Goal: Transaction & Acquisition: Purchase product/service

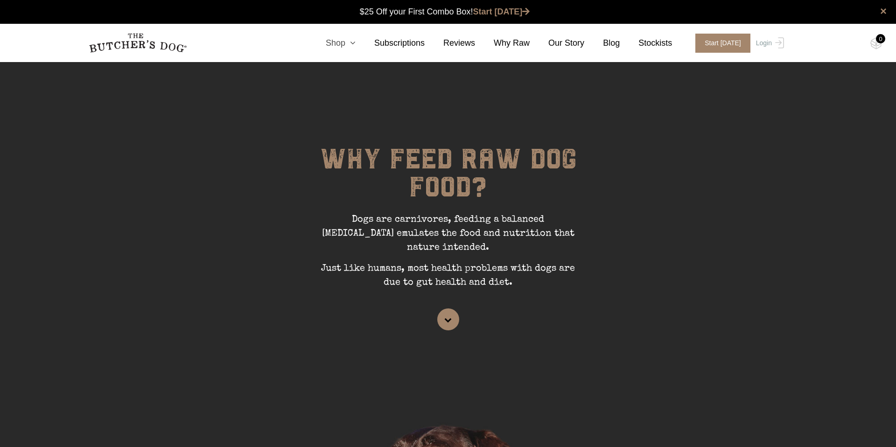
click at [346, 44] on link "Shop" at bounding box center [331, 43] width 49 height 13
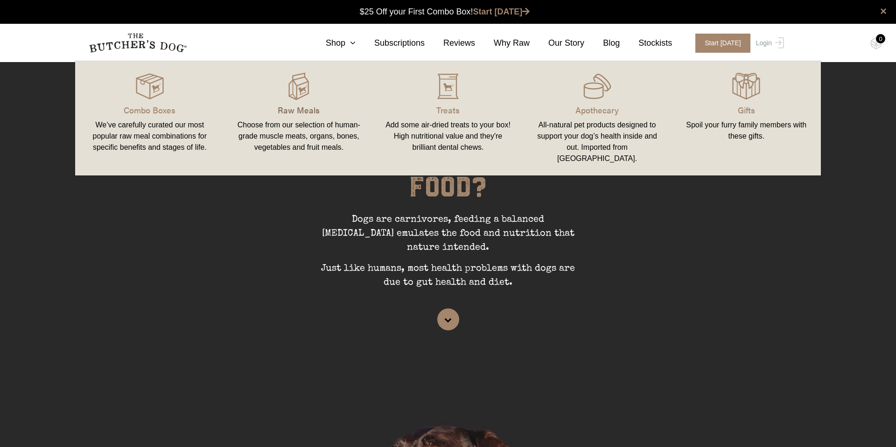
click at [295, 105] on p "Raw Meals" at bounding box center [299, 110] width 127 height 13
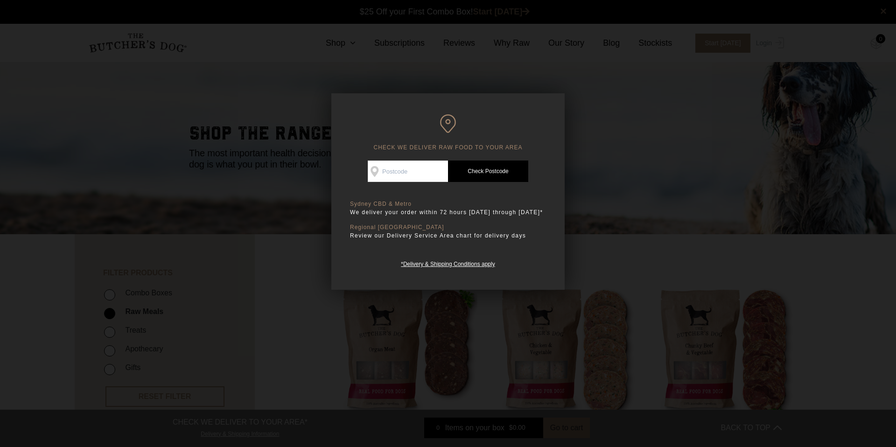
scroll to position [0, 0]
click at [426, 169] on input "Check Availability At" at bounding box center [408, 171] width 80 height 21
type input "2089"
click at [475, 179] on link "Check Postcode" at bounding box center [488, 171] width 80 height 21
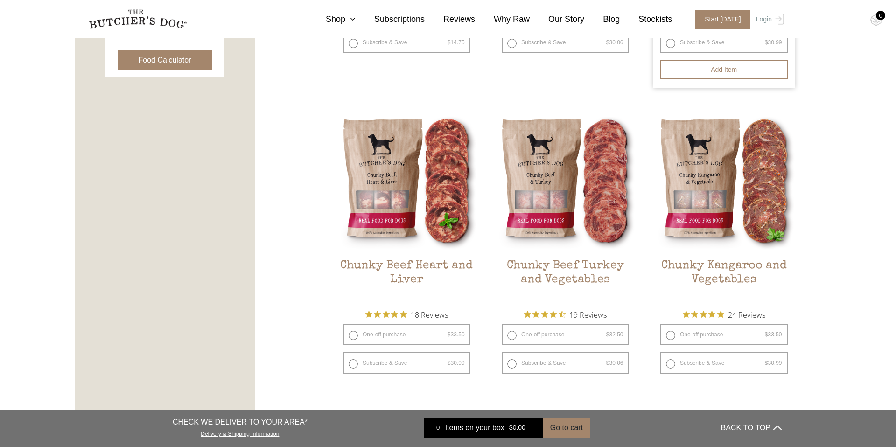
scroll to position [494, 0]
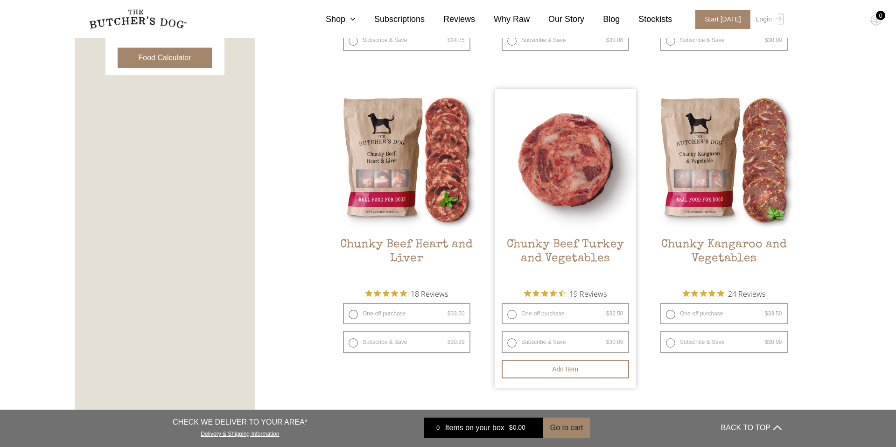
click at [570, 216] on img at bounding box center [565, 159] width 141 height 141
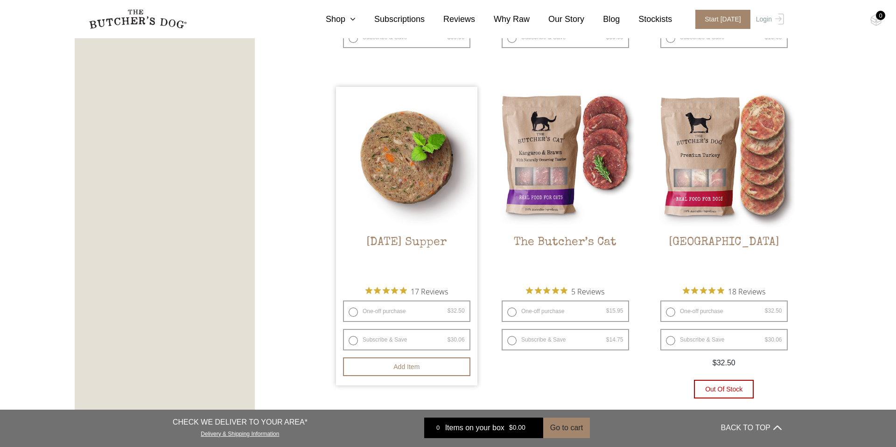
scroll to position [1355, 0]
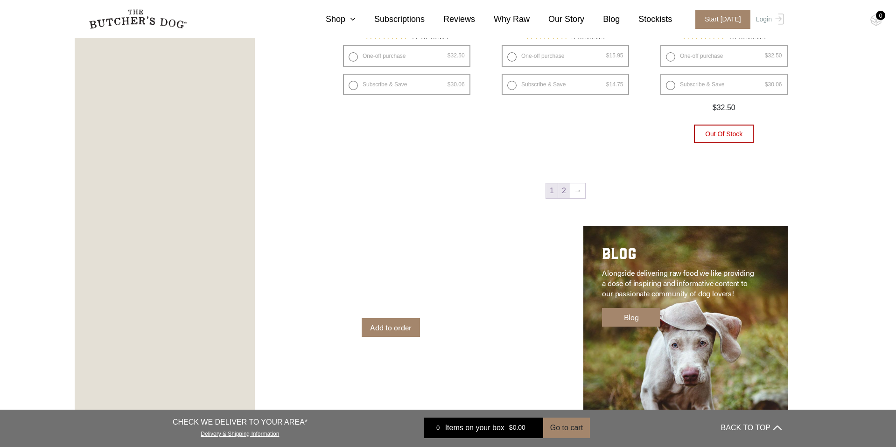
click at [565, 192] on link "2" at bounding box center [564, 190] width 12 height 15
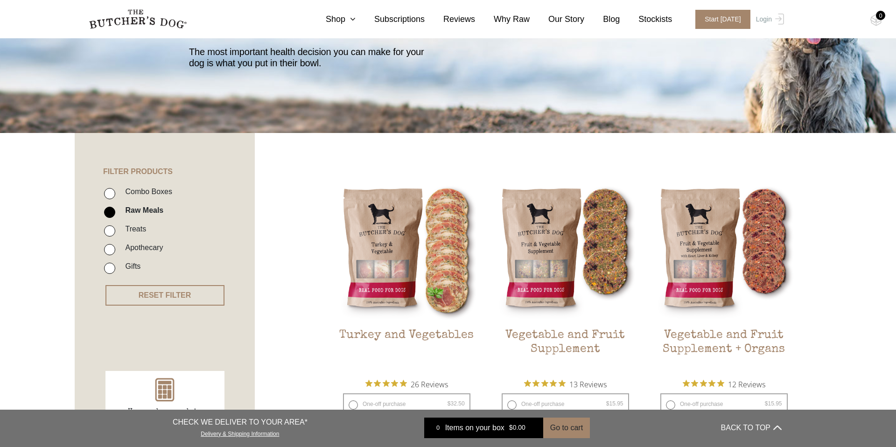
scroll to position [34, 0]
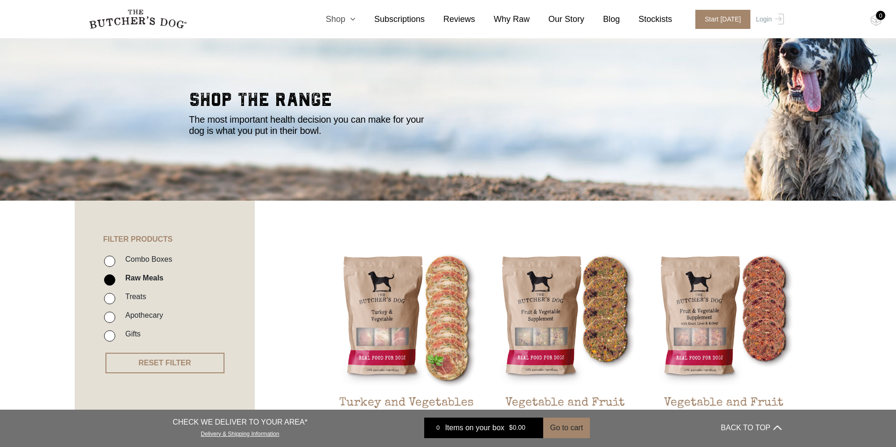
click at [350, 20] on icon at bounding box center [350, 19] width 10 height 8
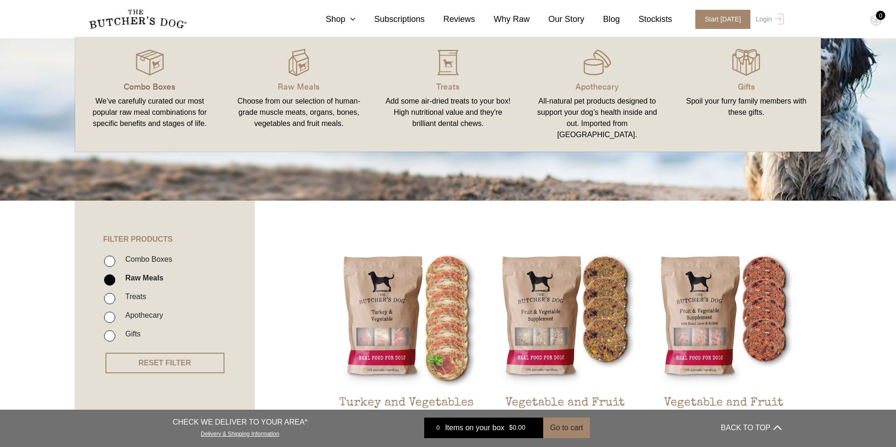
click at [186, 88] on p "Combo Boxes" at bounding box center [149, 86] width 127 height 13
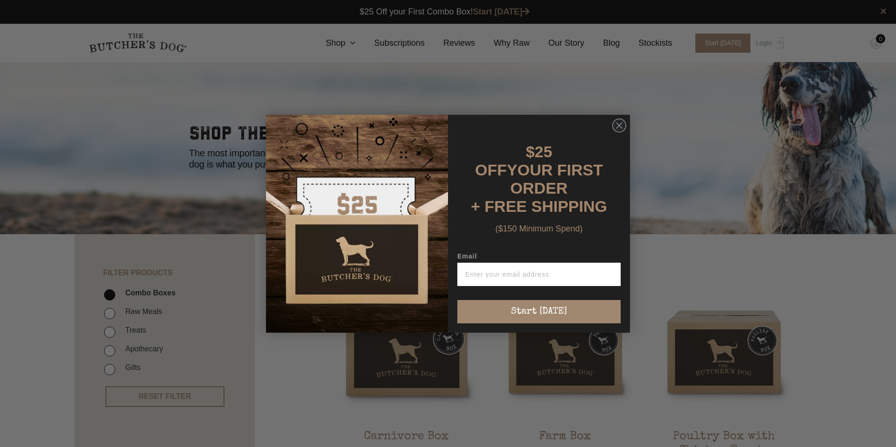
click at [614, 149] on div "$25 OFF YOUR FIRST ORDER + FREE SHIPPING ($150 Minimum Spend)" at bounding box center [538, 188] width 163 height 128
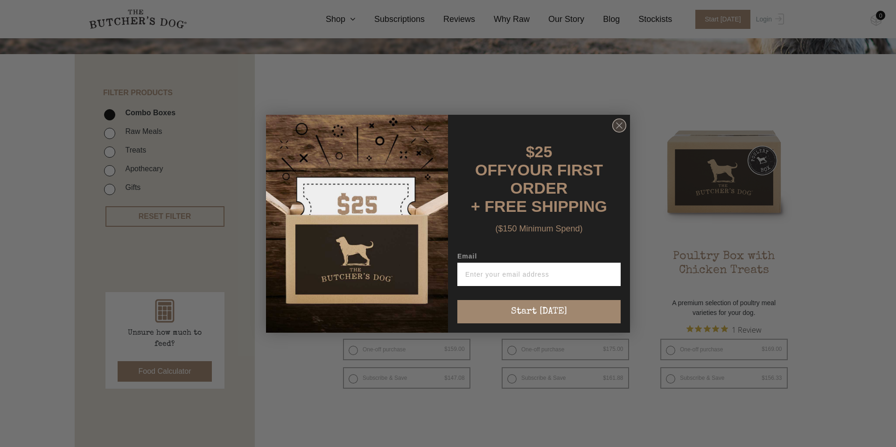
click at [619, 132] on circle "Close dialog" at bounding box center [620, 126] width 14 height 14
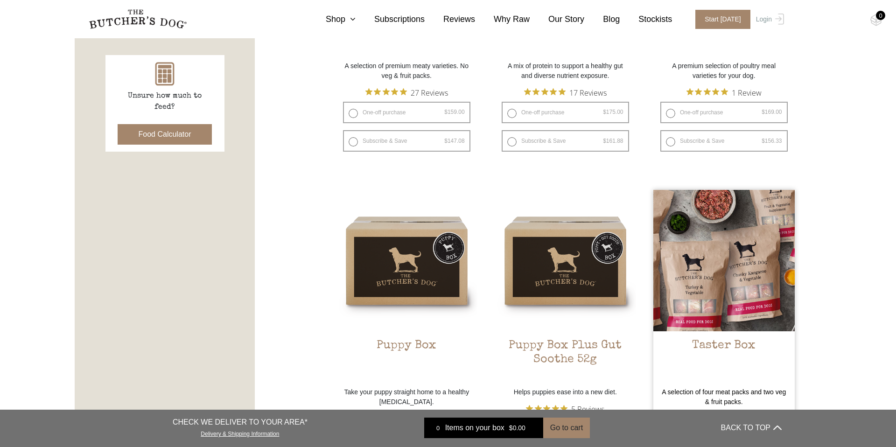
scroll to position [365, 0]
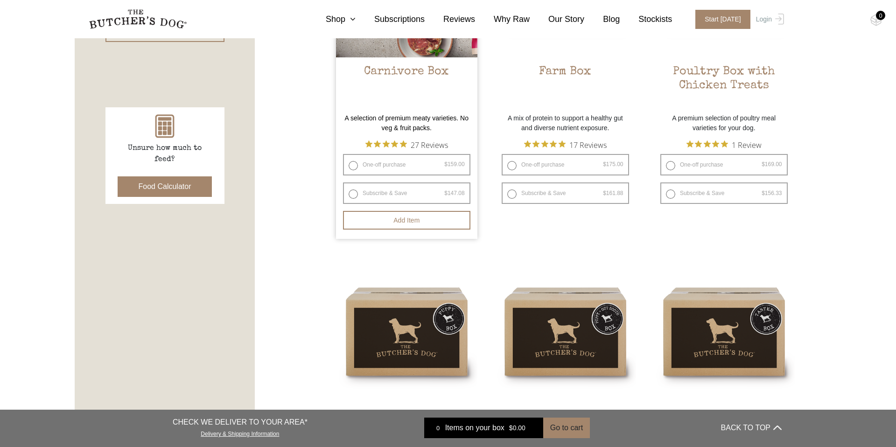
click at [430, 94] on h2 "Carnivore Box" at bounding box center [406, 87] width 141 height 44
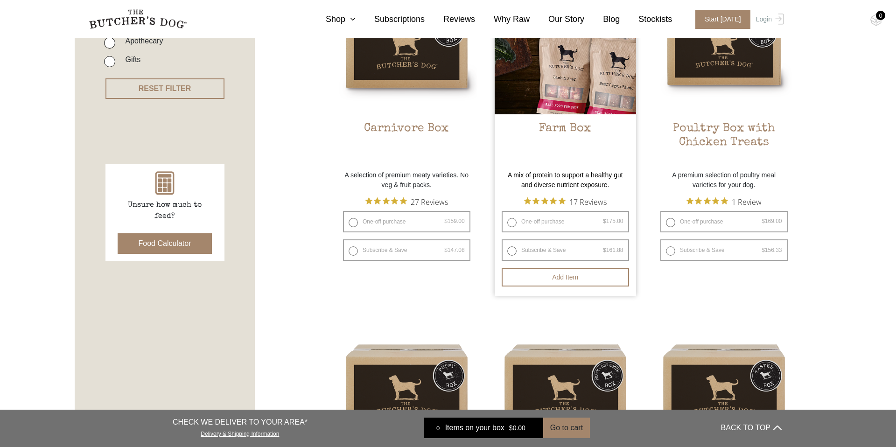
scroll to position [176, 0]
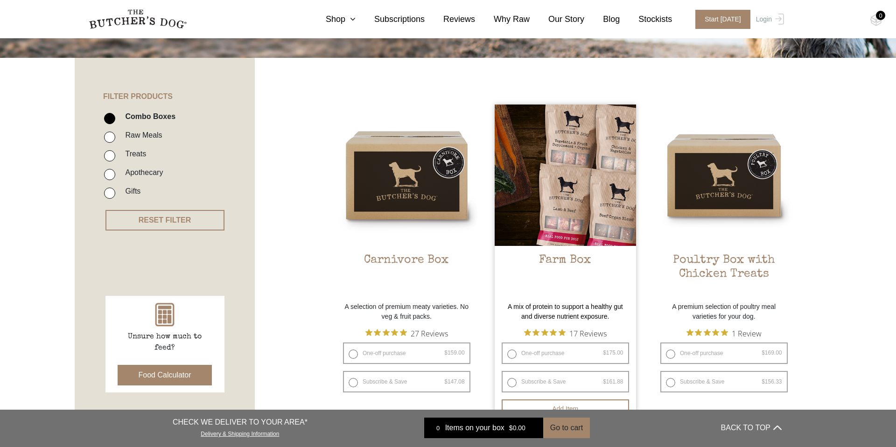
click at [549, 170] on img at bounding box center [565, 175] width 141 height 141
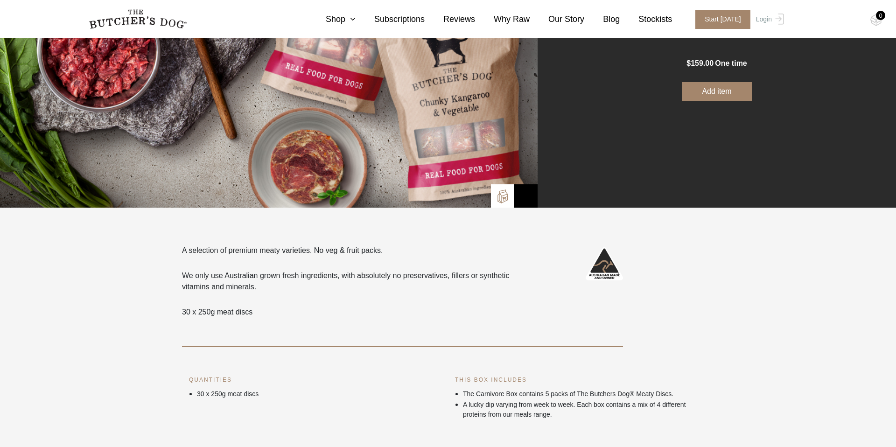
scroll to position [322, 0]
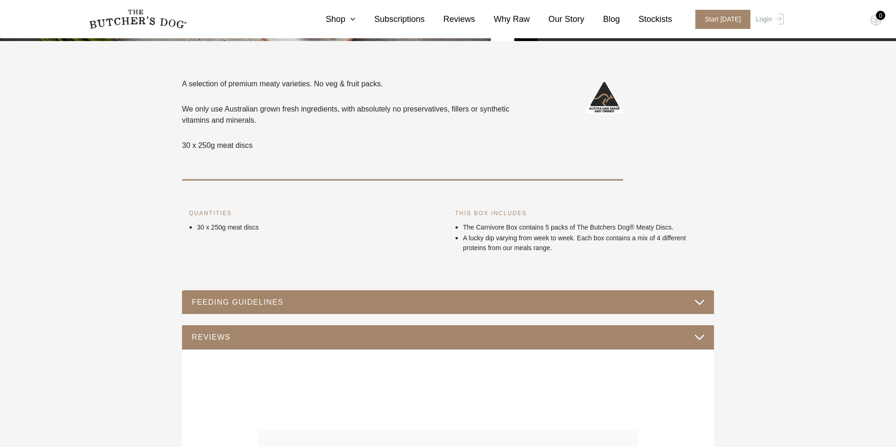
click at [344, 294] on div "FEEDING GUIDELINES" at bounding box center [448, 302] width 532 height 24
click at [344, 300] on button "FEEDING GUIDELINES" at bounding box center [447, 302] width 513 height 13
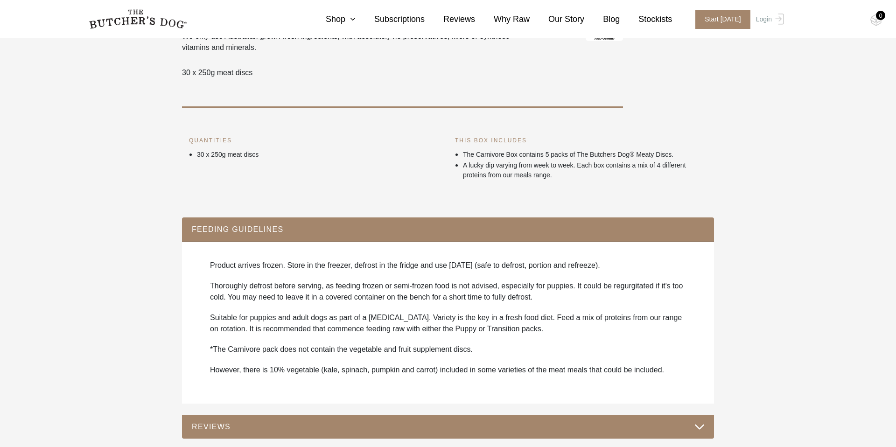
scroll to position [500, 0]
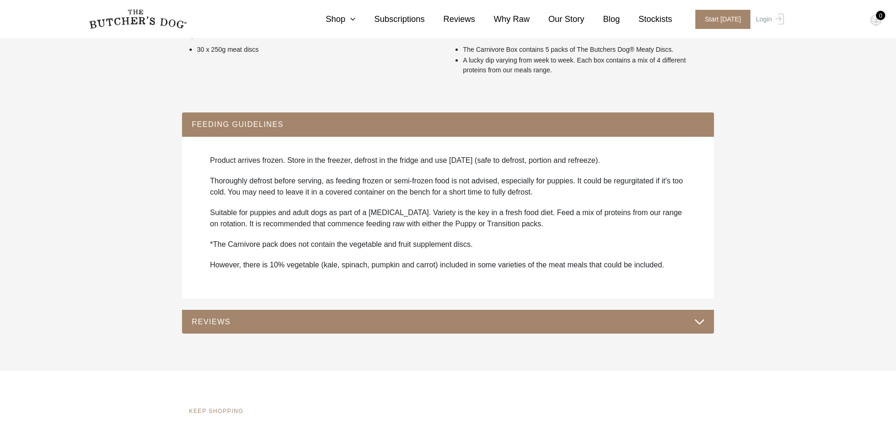
click at [343, 308] on div "FEEDING GUIDELINES Product arrives frozen. Store in the freezer, defrost in the…" at bounding box center [448, 222] width 532 height 221
click at [343, 313] on div "REVIEWS" at bounding box center [448, 322] width 532 height 24
click at [345, 316] on button "REVIEWS" at bounding box center [447, 321] width 513 height 13
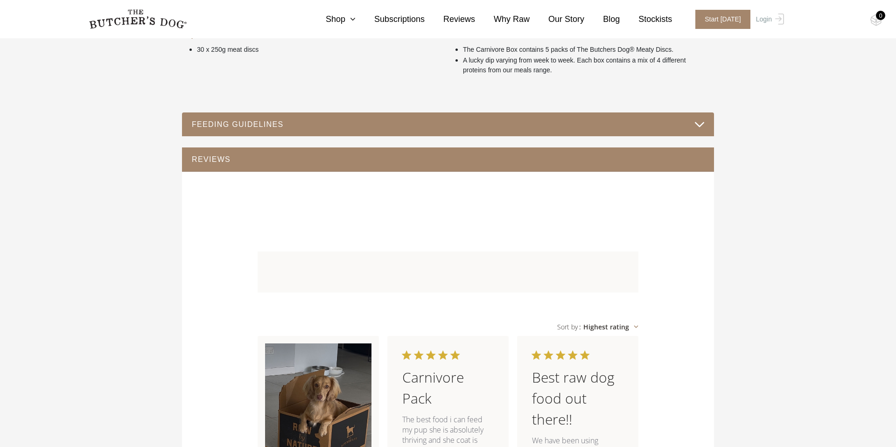
click at [372, 159] on button "REVIEWS" at bounding box center [447, 159] width 513 height 13
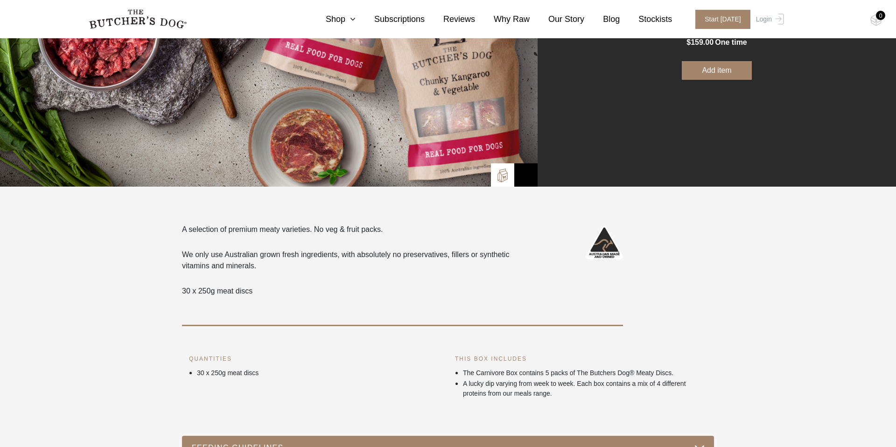
scroll to position [0, 0]
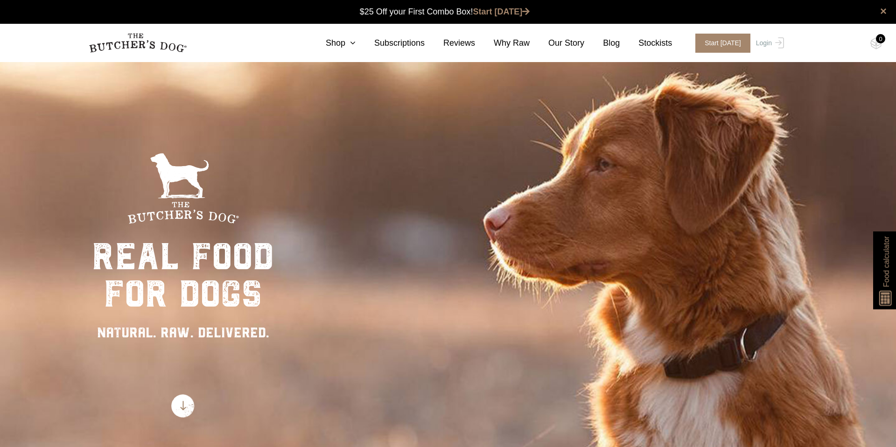
scroll to position [0, 0]
click at [356, 47] on link "Shop" at bounding box center [331, 43] width 49 height 13
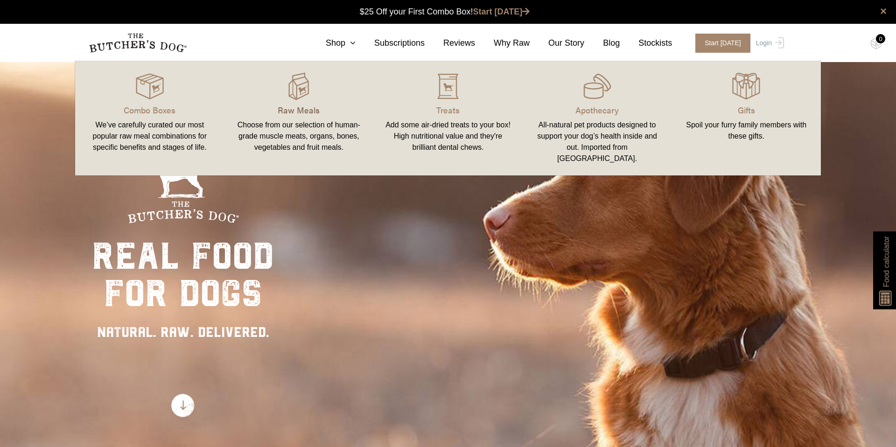
click at [338, 105] on p "Raw Meals" at bounding box center [299, 110] width 127 height 13
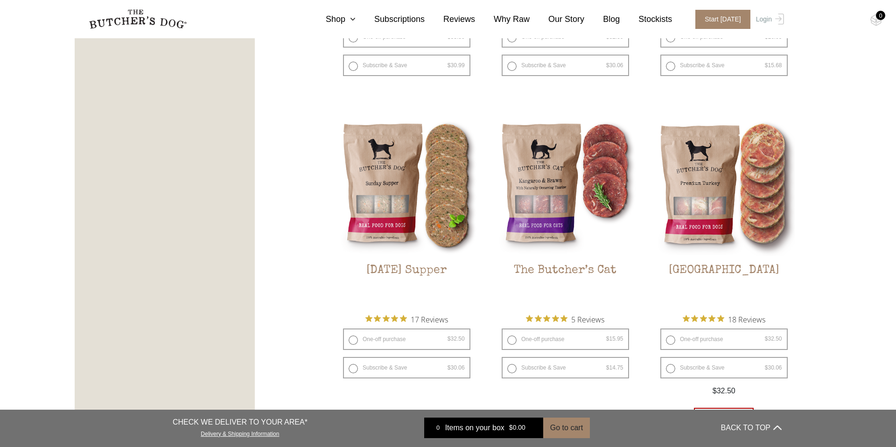
scroll to position [1120, 0]
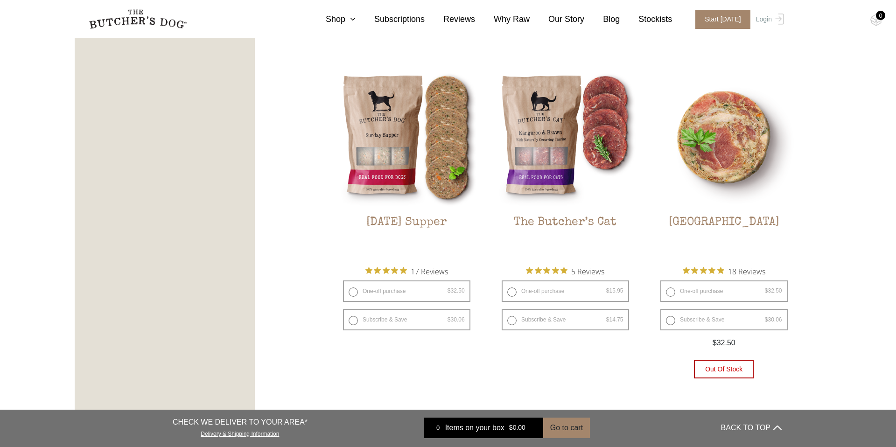
click at [714, 132] on img at bounding box center [723, 137] width 141 height 141
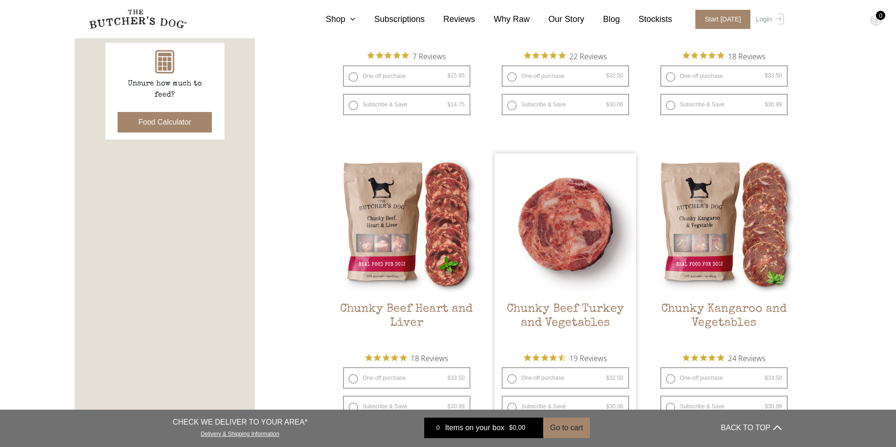
scroll to position [310, 0]
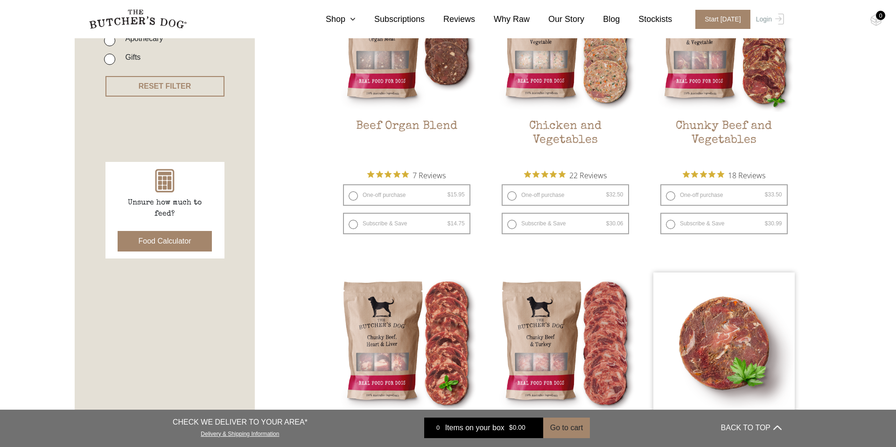
click at [739, 305] on img at bounding box center [723, 342] width 141 height 141
